Goal: Task Accomplishment & Management: Complete application form

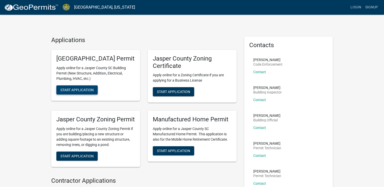
click at [84, 92] on span "Start Application" at bounding box center [76, 90] width 33 height 4
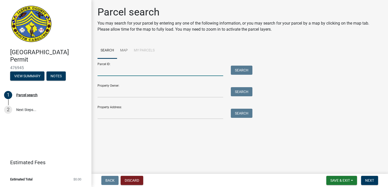
click at [117, 73] on input "Parcel ID:" at bounding box center [160, 71] width 126 height 10
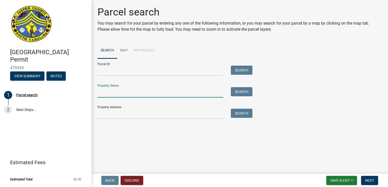
click at [120, 95] on input "Property Owner:" at bounding box center [160, 92] width 126 height 10
click at [97, 120] on div "Parcel search You may search for your parcel by entering any one of the followi…" at bounding box center [240, 65] width 292 height 118
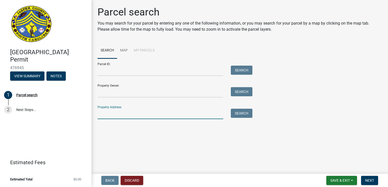
click at [100, 117] on input "Property Address:" at bounding box center [160, 114] width 126 height 10
type input "[STREET_ADDRESS][PERSON_NAME]"
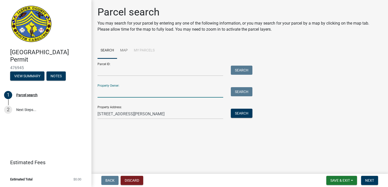
click at [100, 89] on input "Property Owner:" at bounding box center [160, 92] width 126 height 10
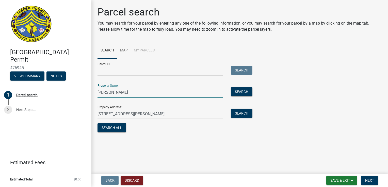
type input "[PERSON_NAME]"
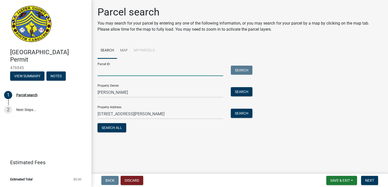
click at [99, 72] on input "Parcel ID:" at bounding box center [160, 71] width 126 height 10
